Goal: Task Accomplishment & Management: Use online tool/utility

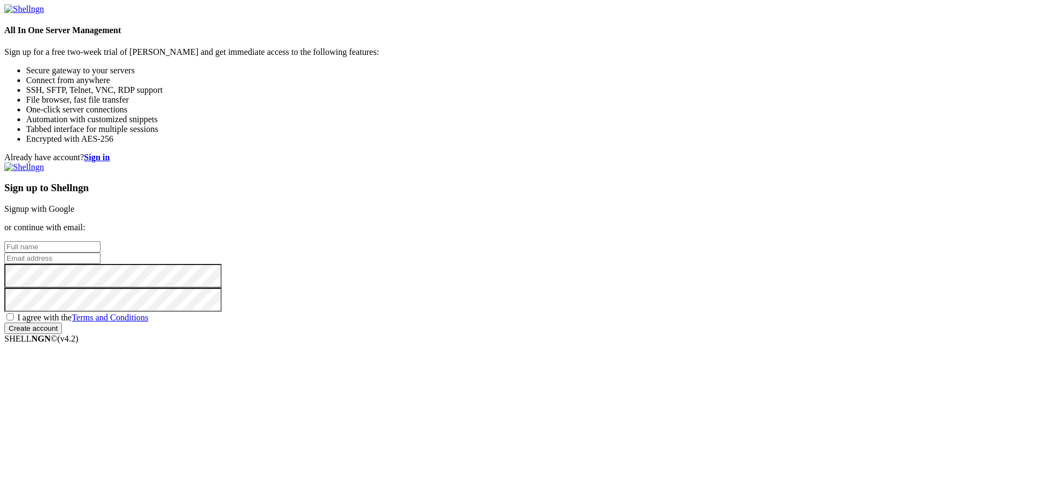
click at [74, 204] on link "Signup with Google" at bounding box center [39, 208] width 70 height 9
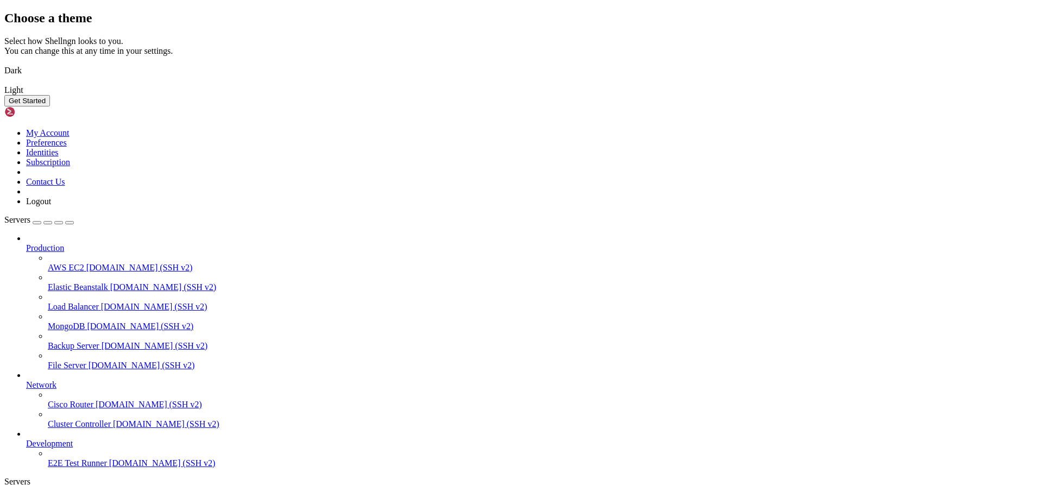
click at [4, 64] on img at bounding box center [4, 64] width 0 height 0
click at [50, 106] on button "Get Started" at bounding box center [27, 100] width 46 height 11
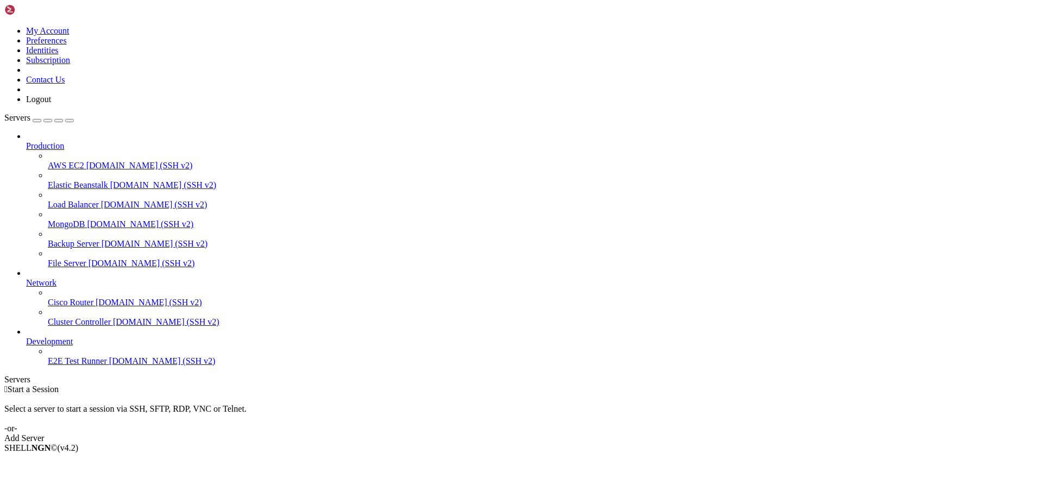
click at [595, 433] on div "Add Server" at bounding box center [521, 438] width 1034 height 10
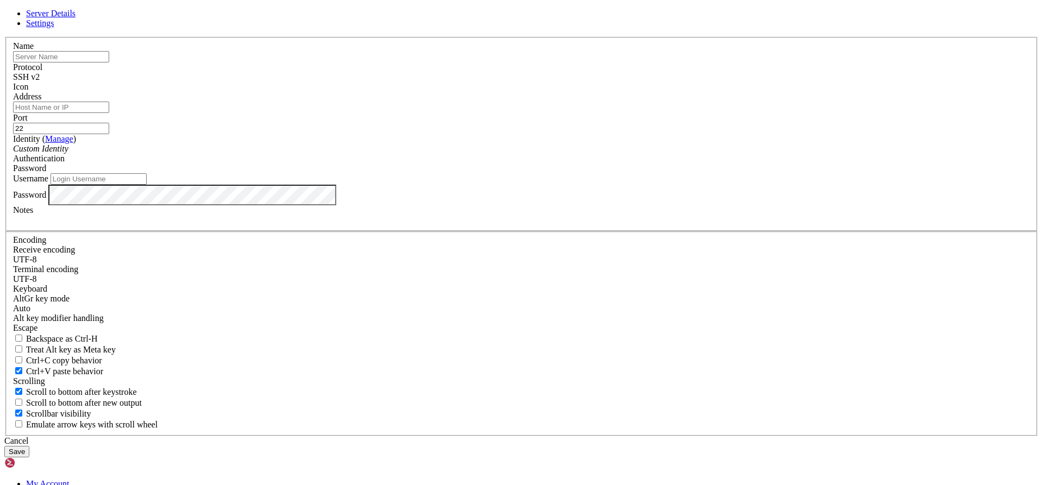
click at [109, 62] on input "text" at bounding box center [61, 56] width 96 height 11
type input "Azure"
click at [109, 113] on input "Address" at bounding box center [61, 107] width 96 height 11
paste input "[TECHNICAL_ID]"
type input "[TECHNICAL_ID]"
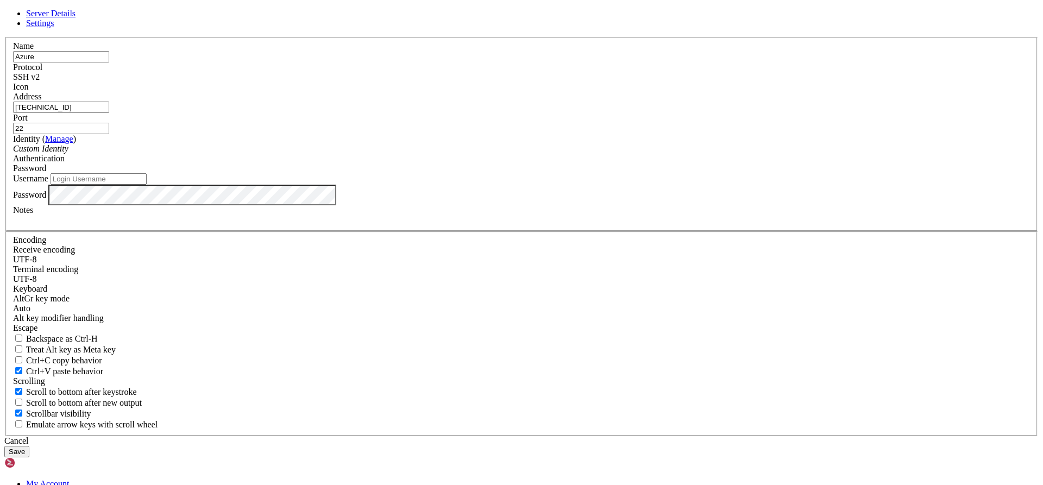
click at [147, 185] on input "Username" at bounding box center [98, 178] width 96 height 11
type input "Vespertino"
click at [274, 311] on div "Server Details Settings Name Azure Protocol SSH v2 Icon" at bounding box center [521, 233] width 1034 height 448
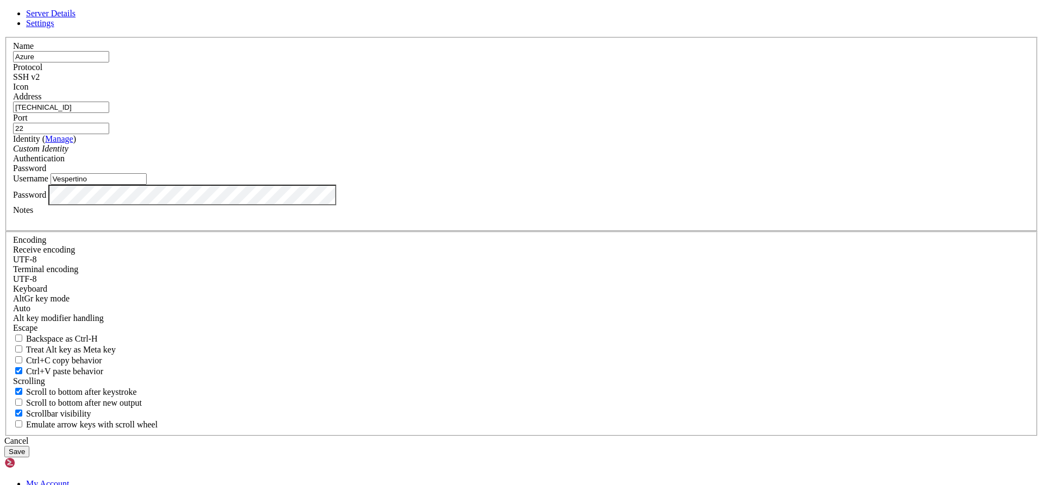
click at [109, 62] on input "Azure" at bounding box center [61, 56] width 96 height 11
click at [41, 101] on label "Address" at bounding box center [27, 96] width 28 height 9
click at [109, 113] on input "[TECHNICAL_ID]" at bounding box center [61, 107] width 96 height 11
click at [109, 62] on input "Azure" at bounding box center [61, 56] width 96 height 11
click at [54, 28] on span "Settings" at bounding box center [40, 22] width 28 height 9
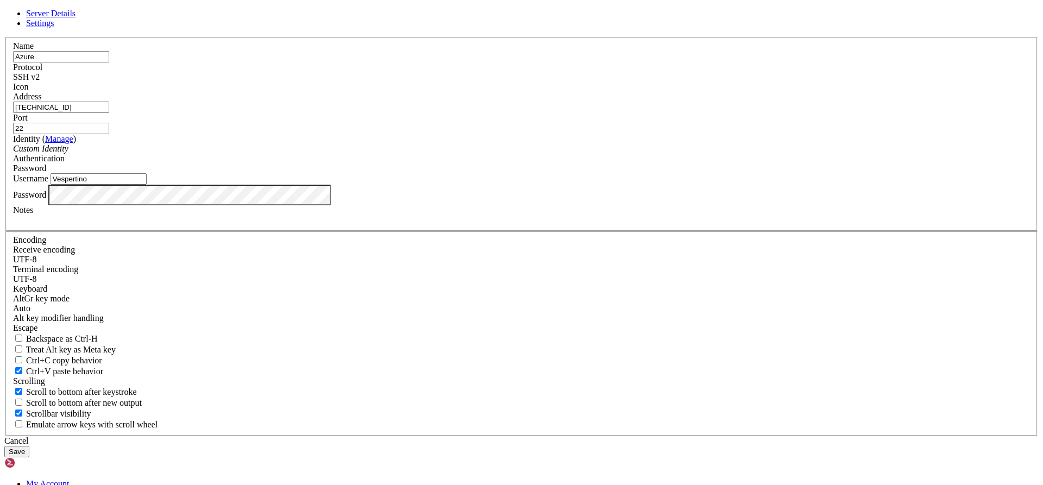
click at [75, 18] on span "Server Details" at bounding box center [50, 13] width 49 height 9
click at [29, 446] on button "Save" at bounding box center [16, 451] width 25 height 11
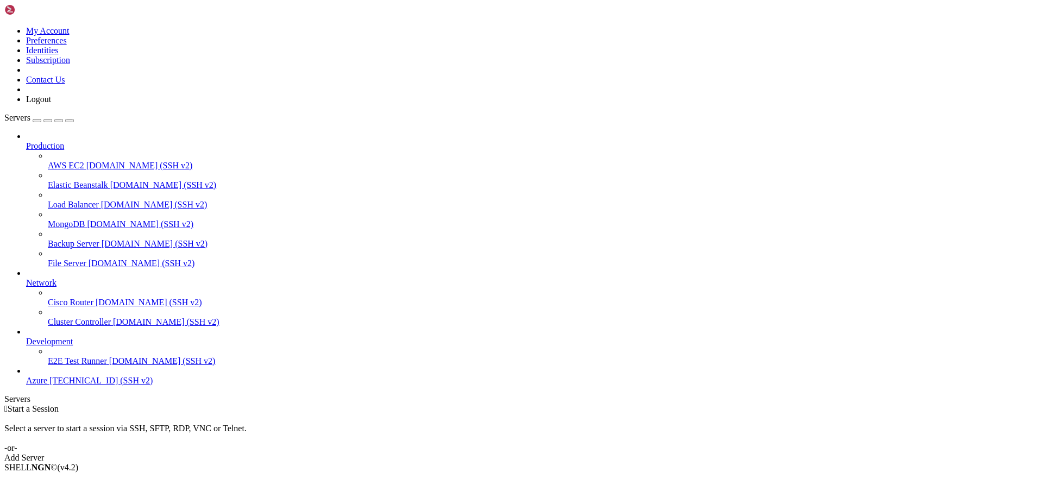
click at [79, 385] on span "[TECHNICAL_ID] (SSH v2)" at bounding box center [100, 380] width 103 height 9
click at [78, 385] on span "[TECHNICAL_ID] (SSH v2)" at bounding box center [100, 380] width 103 height 9
click at [589, 453] on link "Add Server" at bounding box center [521, 458] width 1034 height 10
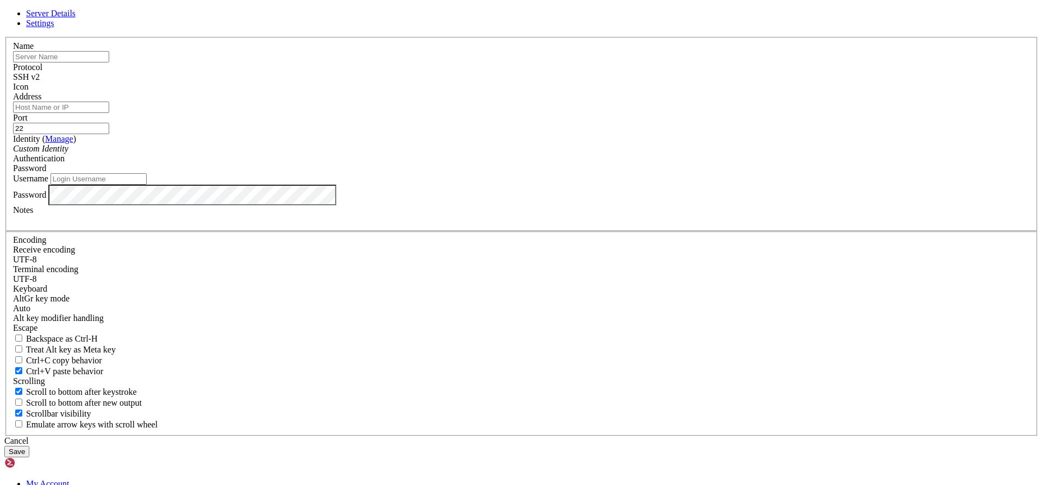
click at [109, 62] on input "text" at bounding box center [61, 56] width 96 height 11
type input "Azure"
click at [420, 113] on div "Address" at bounding box center [521, 102] width 1016 height 21
click at [109, 113] on input "Address" at bounding box center [61, 107] width 96 height 11
type input "[TECHNICAL_ID]"
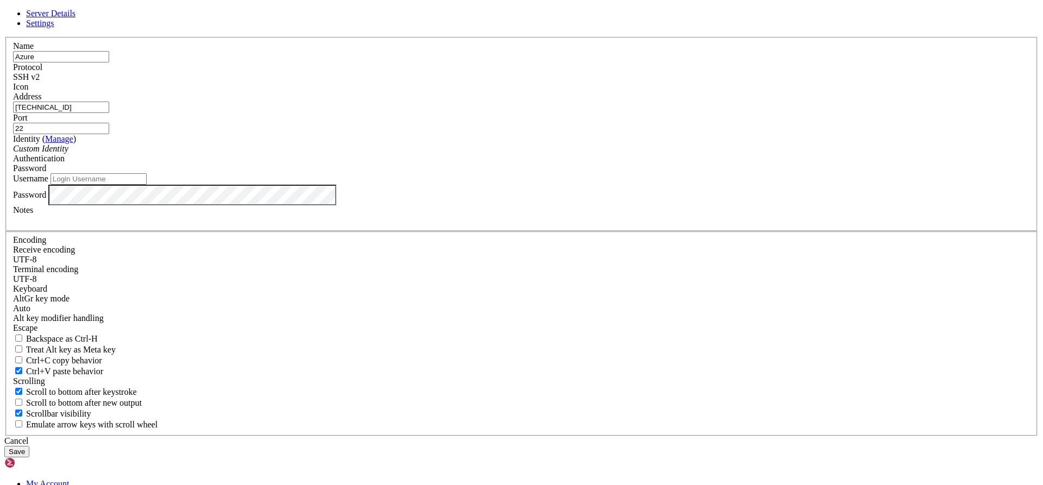
click at [147, 185] on input "Username" at bounding box center [98, 178] width 96 height 11
type input "Vespertino"
click at [29, 446] on button "Save" at bounding box center [16, 451] width 25 height 11
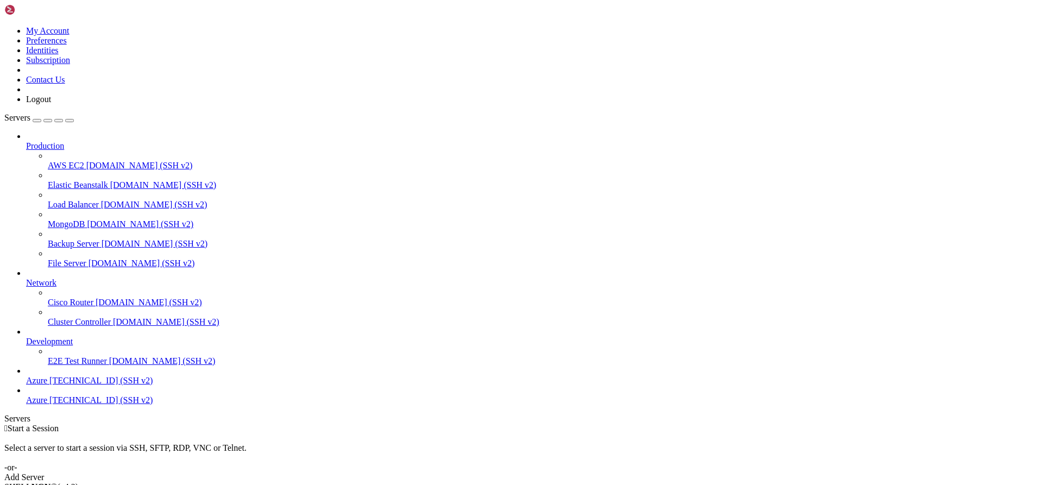
click at [47, 385] on span "Azure" at bounding box center [36, 380] width 21 height 9
click at [59, 405] on link "Azure [TECHNICAL_ID] (SSH v2)" at bounding box center [532, 400] width 1012 height 10
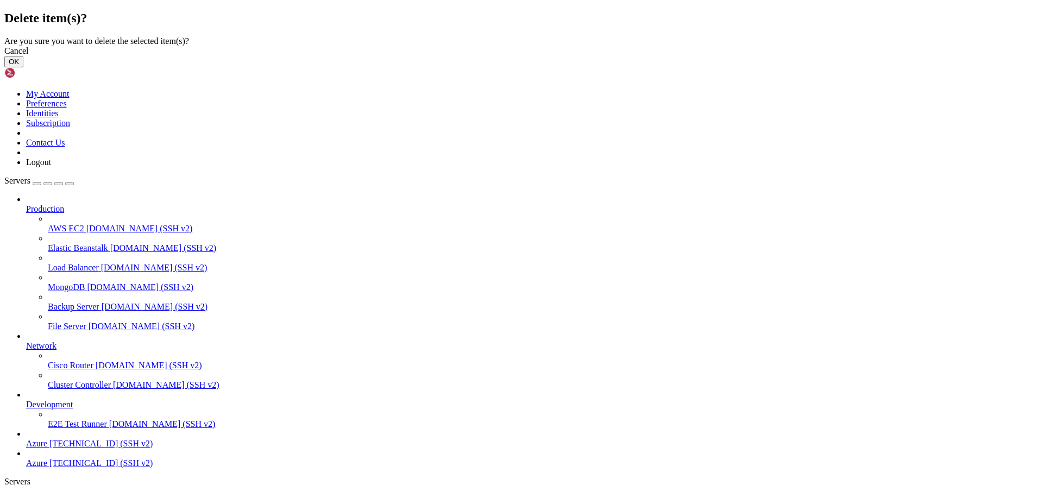
click at [23, 67] on button "OK" at bounding box center [13, 61] width 19 height 11
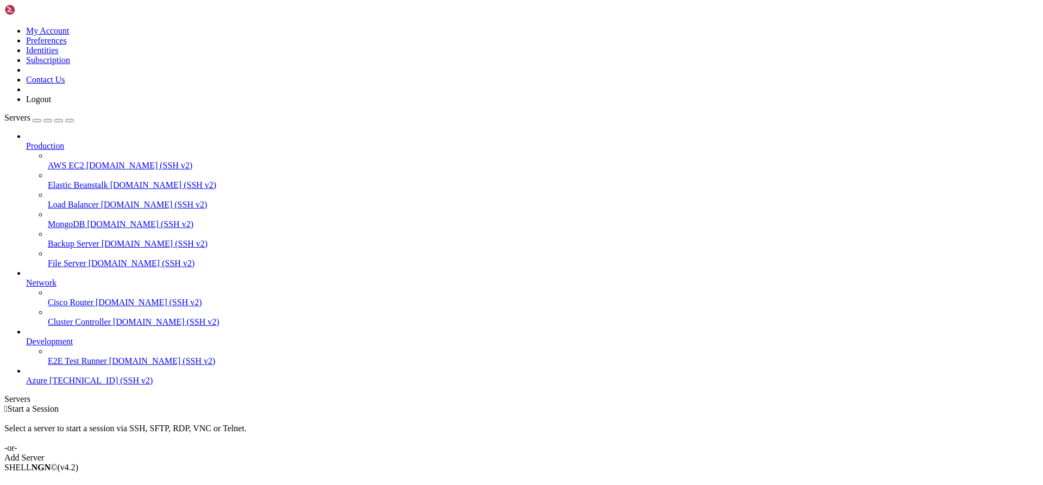
click at [49, 385] on span "[TECHNICAL_ID] (SSH v2)" at bounding box center [100, 380] width 103 height 9
click at [47, 385] on span "Azure" at bounding box center [36, 380] width 21 height 9
click at [64, 366] on link "E2E Test Runner [DOMAIN_NAME] (SSH v2)" at bounding box center [543, 361] width 990 height 10
click at [47, 385] on span "Azure" at bounding box center [36, 380] width 21 height 9
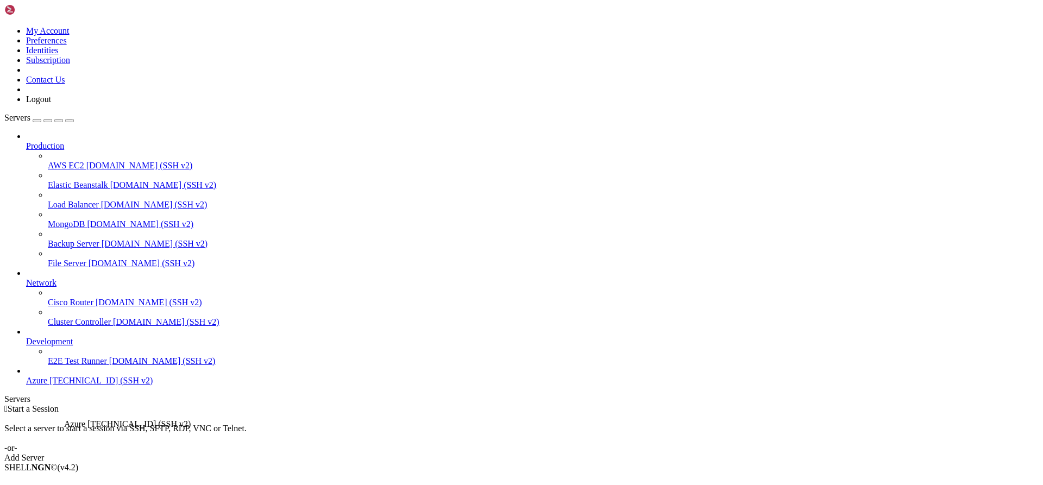
drag, startPoint x: 62, startPoint y: 409, endPoint x: 61, endPoint y: 414, distance: 5.5
click at [61, 386] on div "Azure [TECHNICAL_ID] (SSH v2)" at bounding box center [532, 381] width 1012 height 10
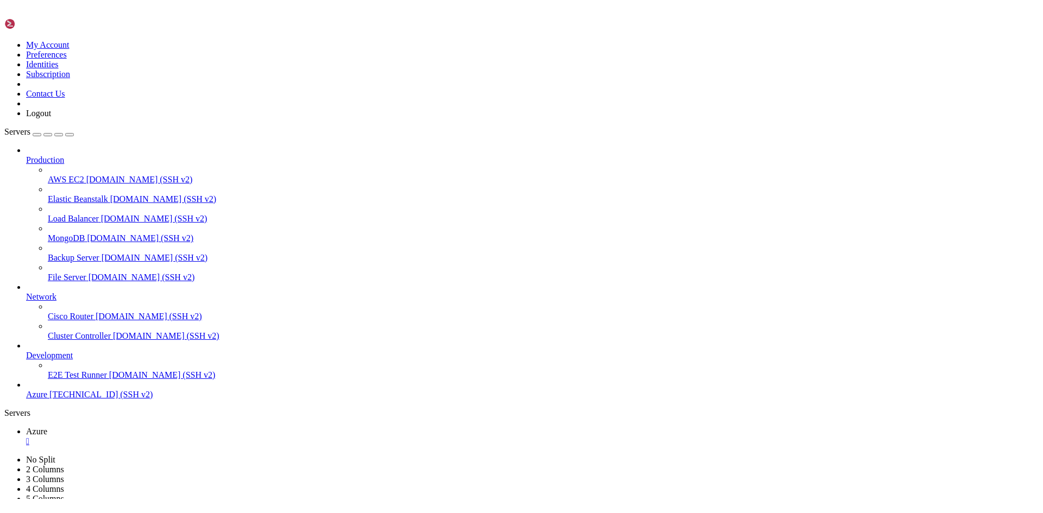
scroll to position [554, 0]
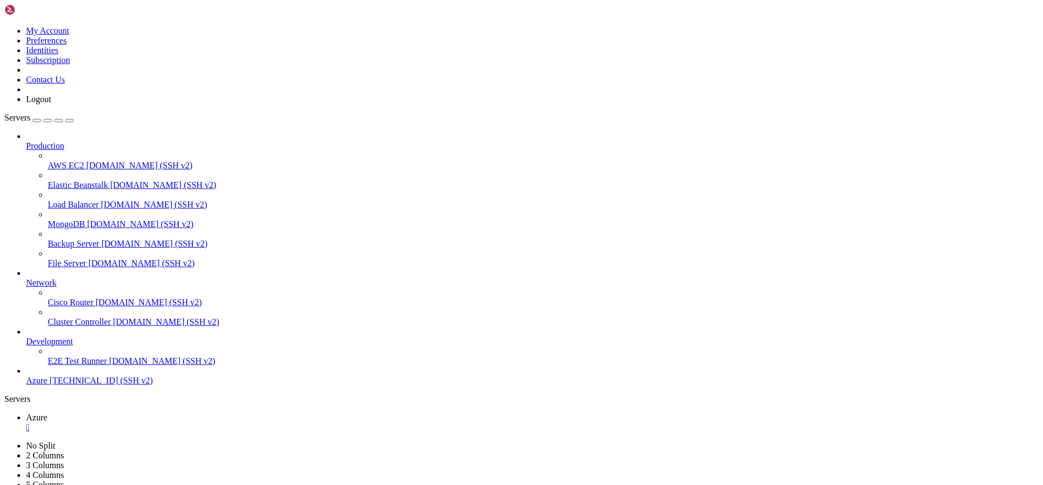
click at [67, 11] on img at bounding box center [35, 9] width 62 height 11
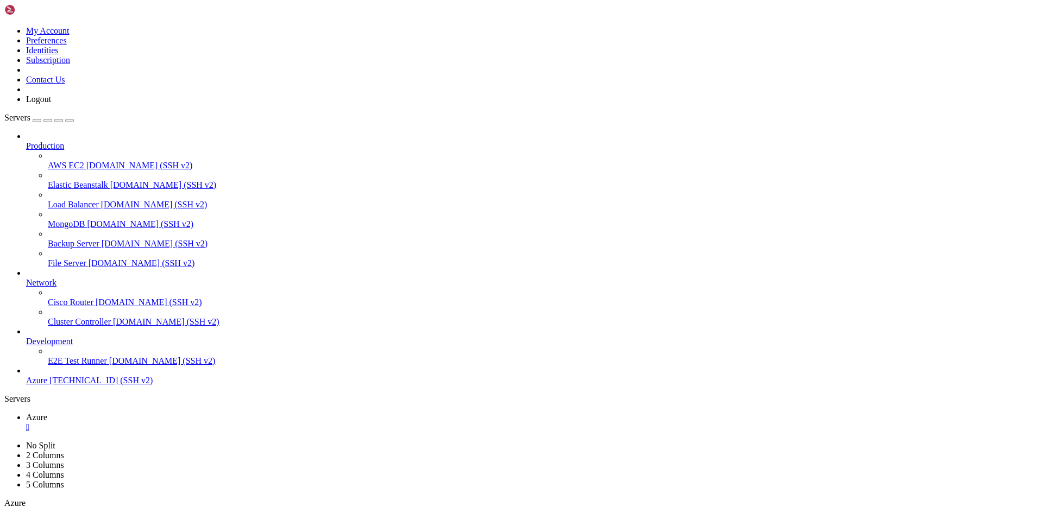
scroll to position [526, 0]
